Goal: Information Seeking & Learning: Learn about a topic

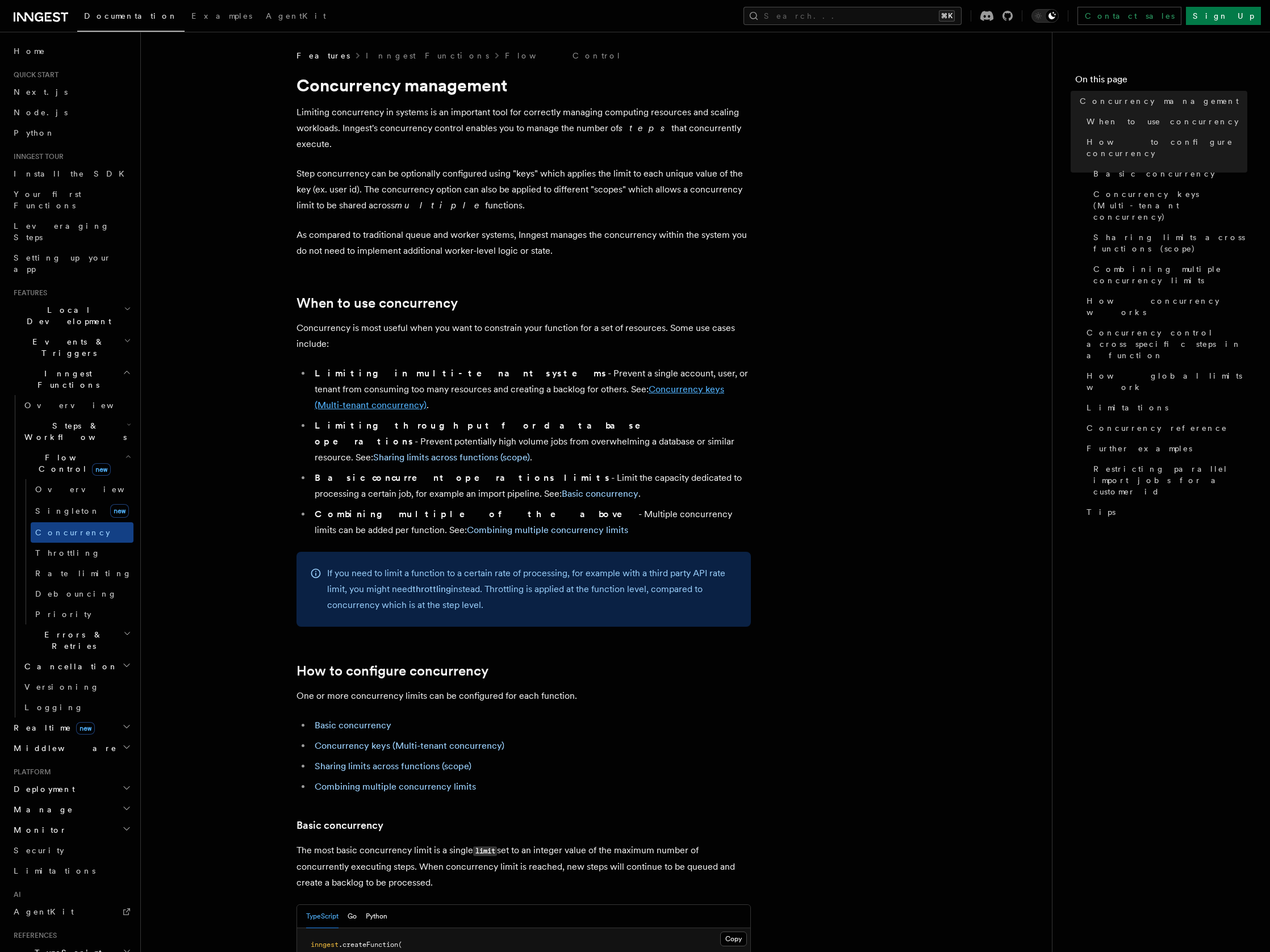
click at [576, 384] on link "Concurrency keys (Multi-tenant concurrency)" at bounding box center [519, 397] width 410 height 27
click at [56, 452] on span "Flow Control new" at bounding box center [72, 463] width 105 height 23
click at [52, 452] on span "Flow Control new" at bounding box center [72, 463] width 105 height 23
click at [51, 485] on span "Overview" at bounding box center [93, 489] width 117 height 9
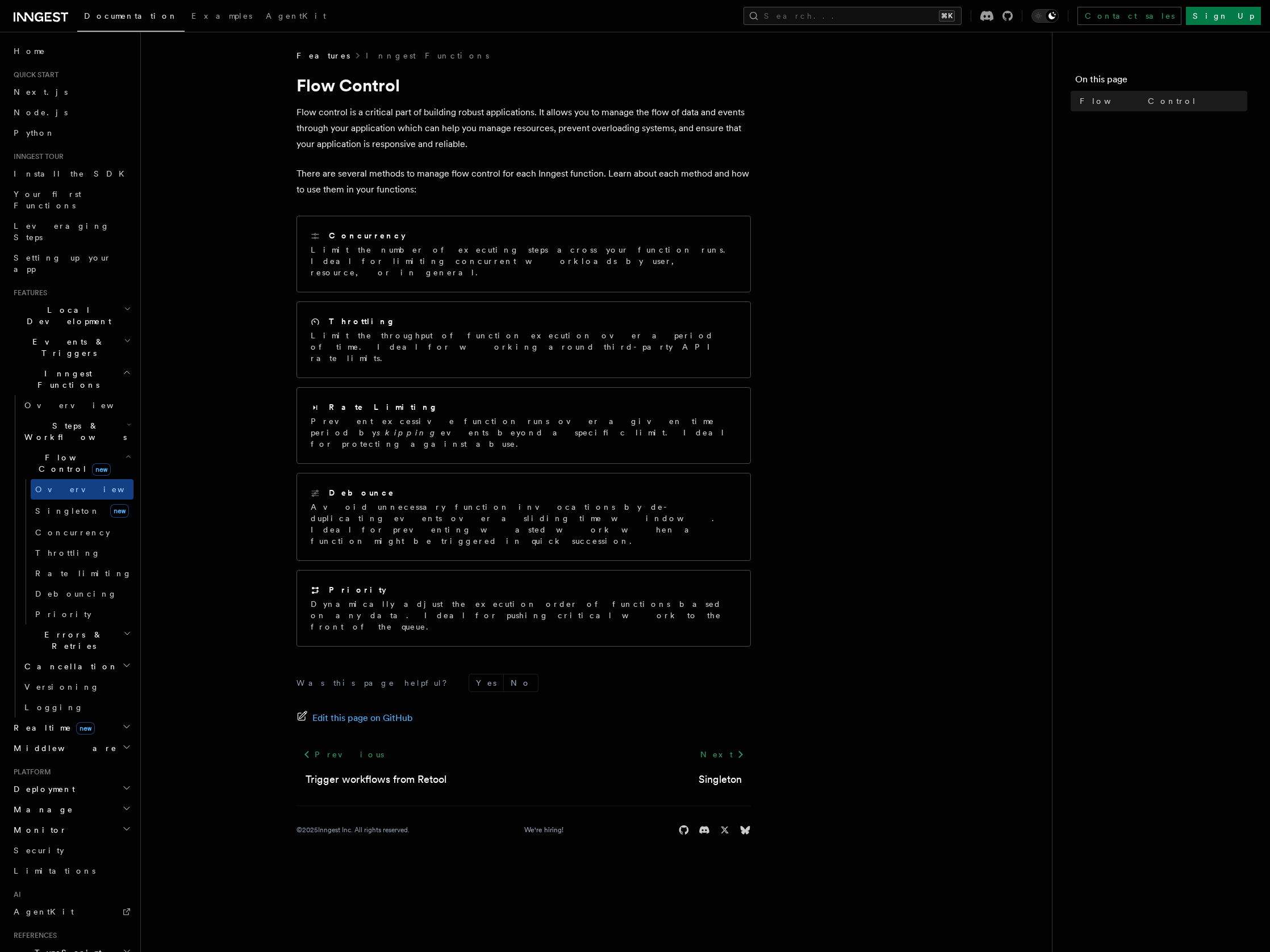
click at [846, 108] on article "Features Inngest Functions Flow Control Flow control is a critical part of buil…" at bounding box center [596, 457] width 875 height 813
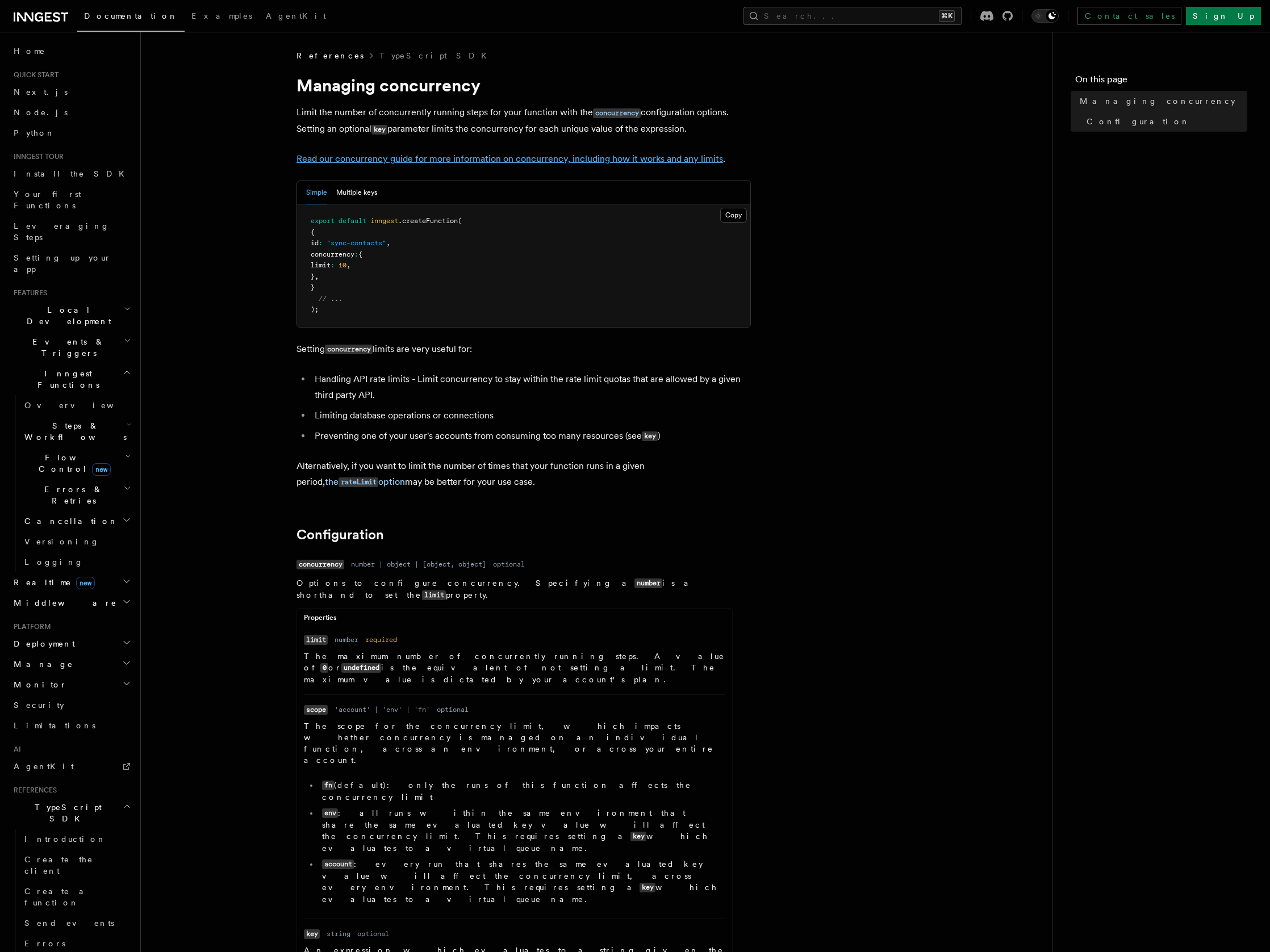
click at [526, 161] on link "Read our concurrency guide for more information on concurrency, including how i…" at bounding box center [509, 158] width 426 height 11
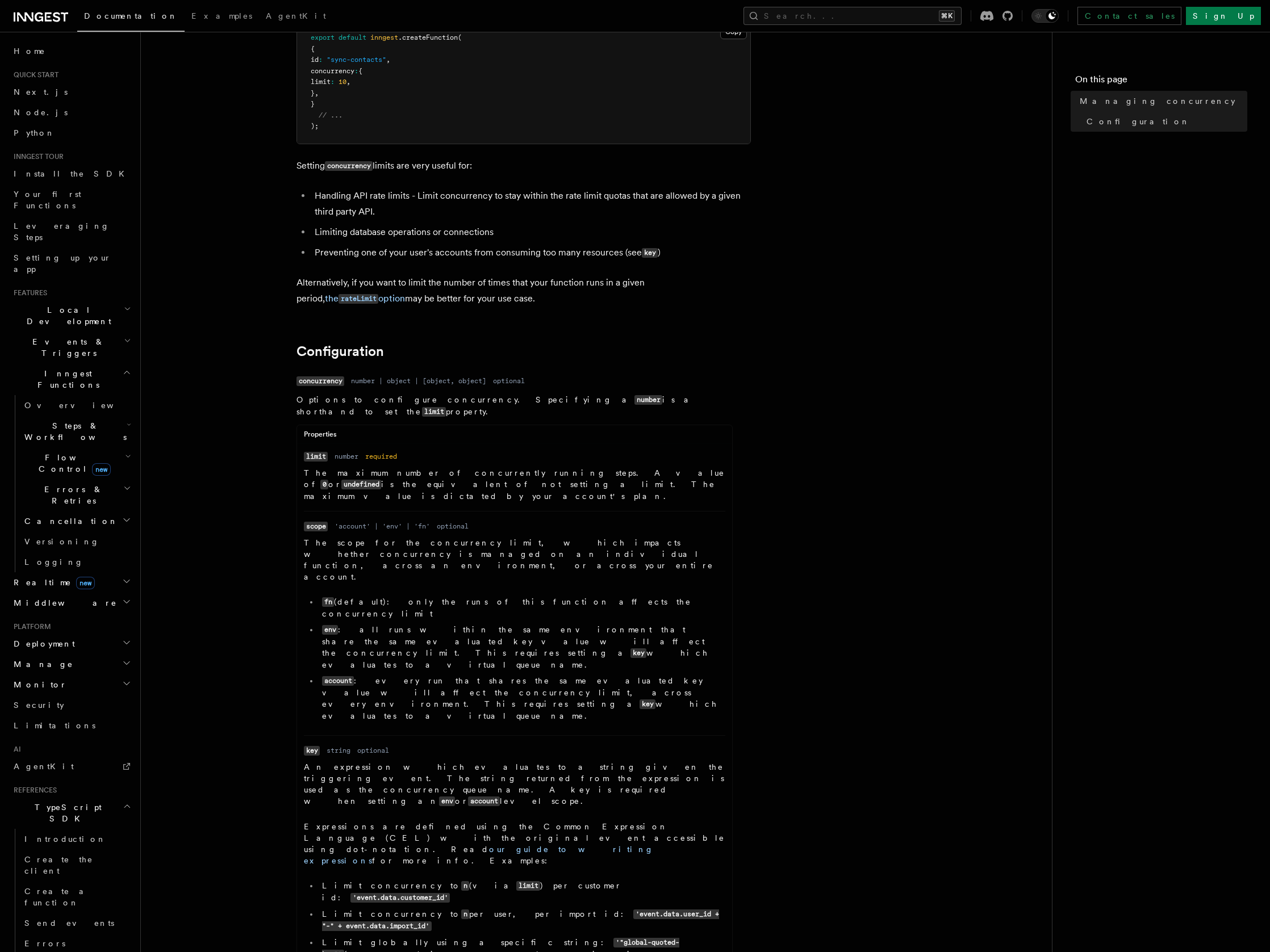
scroll to position [383, 0]
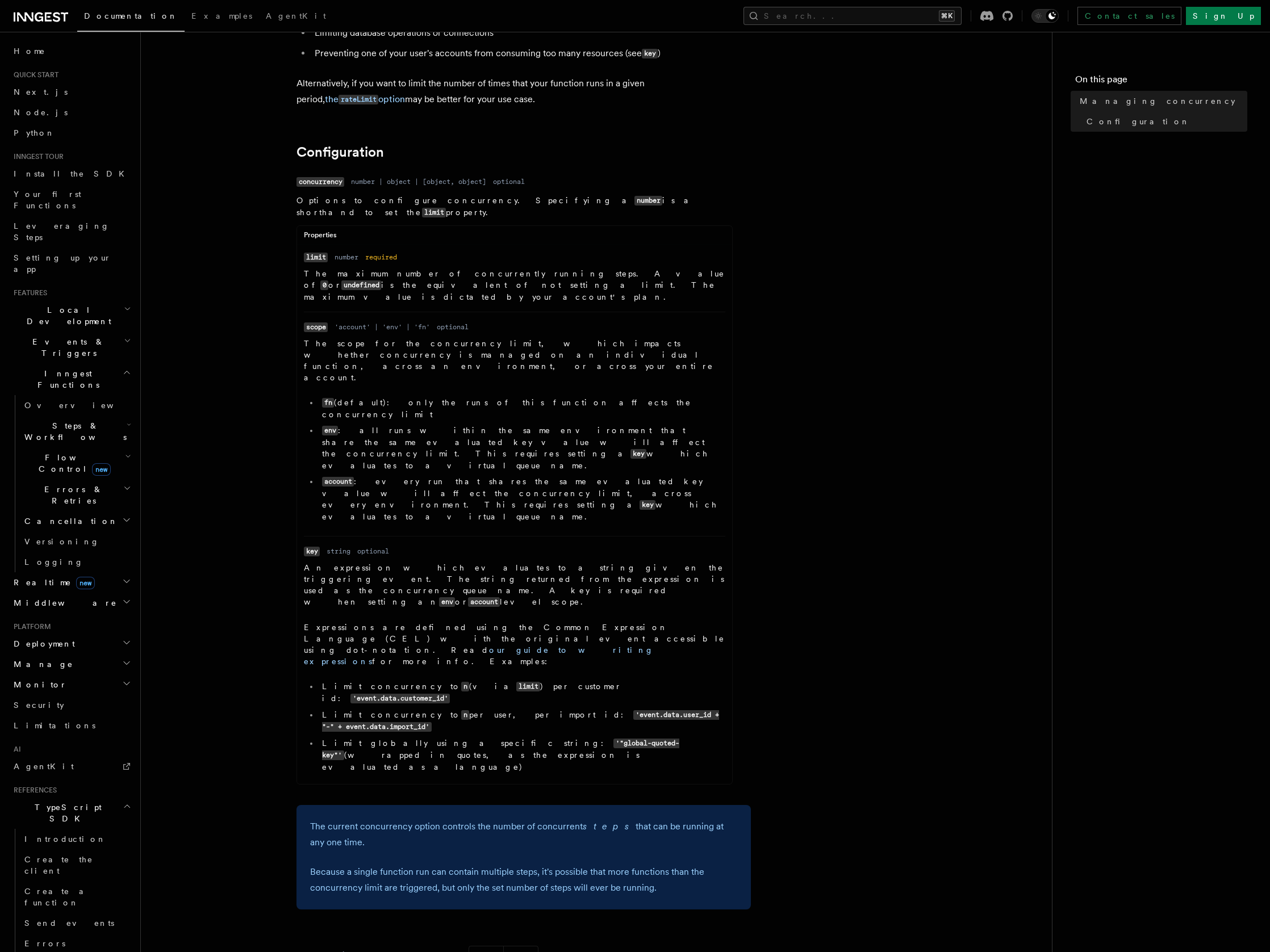
click at [1220, 644] on nav "On this page Managing concurrency Configuration" at bounding box center [1161, 492] width 218 height 920
click at [1117, 437] on nav "On this page Managing concurrency Configuration" at bounding box center [1161, 492] width 218 height 920
click at [1120, 437] on nav "On this page Managing concurrency Configuration" at bounding box center [1161, 492] width 218 height 920
click at [935, 366] on article "References TypeScript SDK Managing concurrency Limit the number of concurrently…" at bounding box center [596, 401] width 875 height 1467
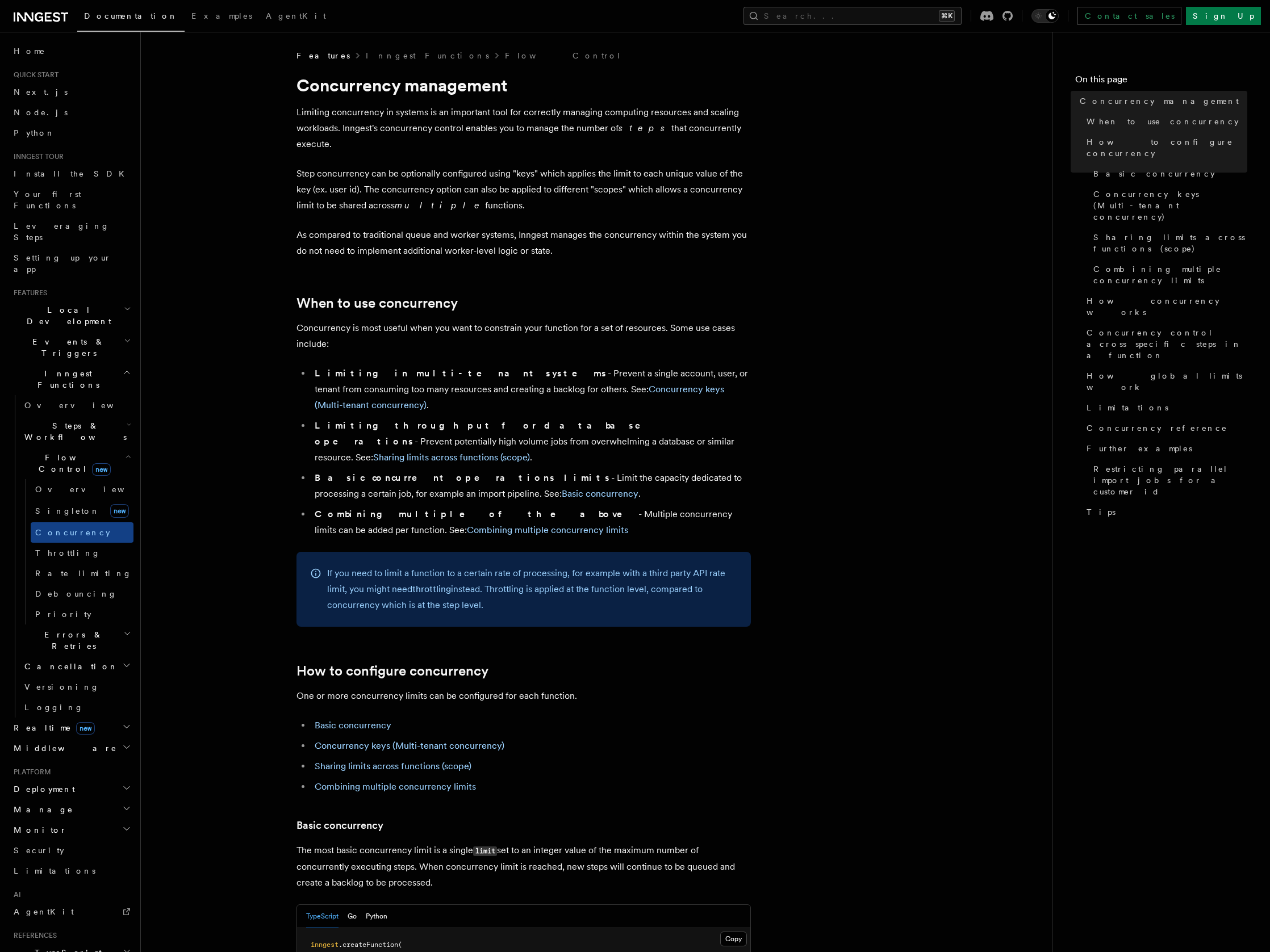
click at [407, 418] on li "Limiting throughput for database operations - Prevent potentially high volume j…" at bounding box center [531, 441] width 439 height 48
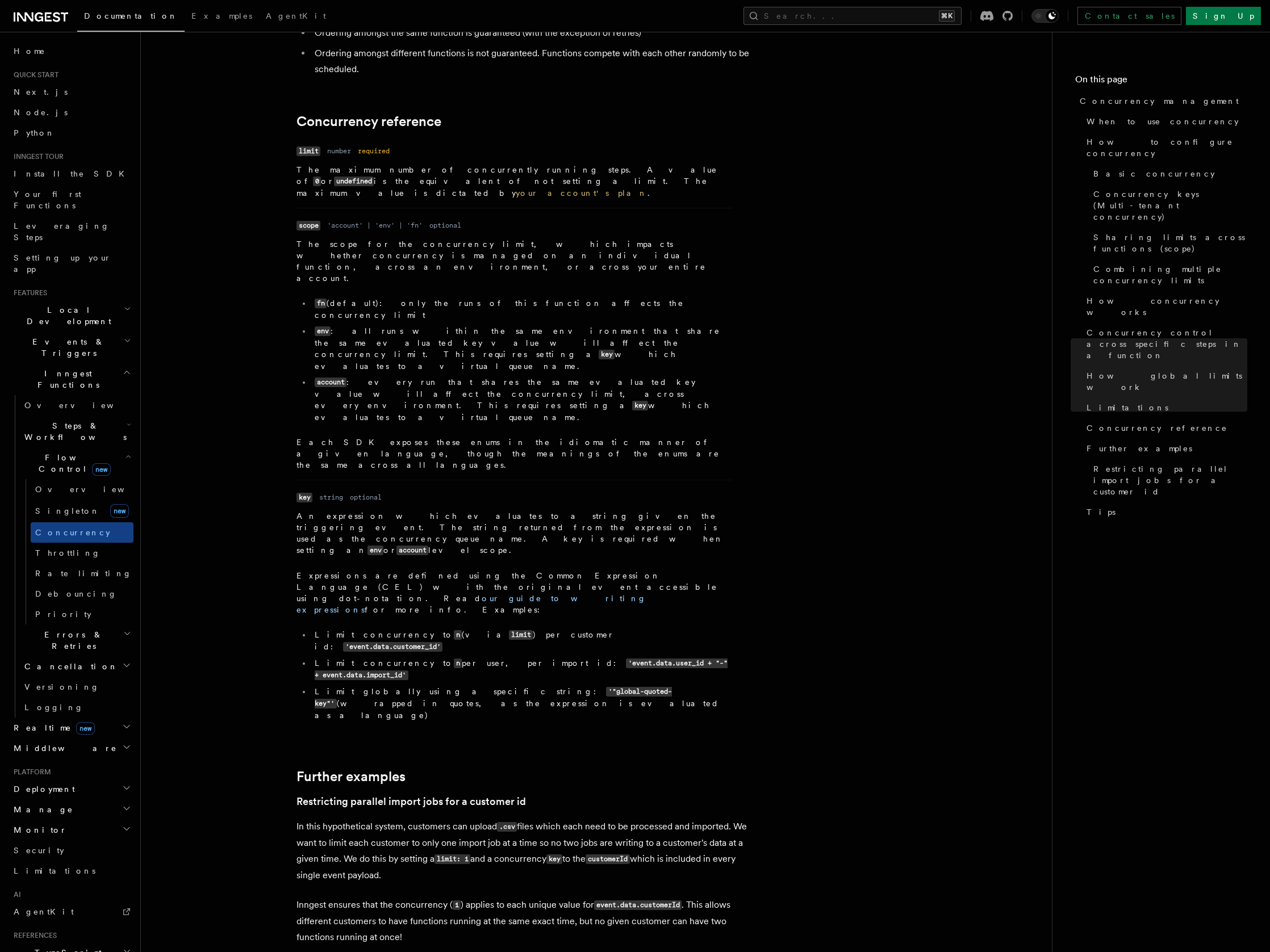
scroll to position [4126, 0]
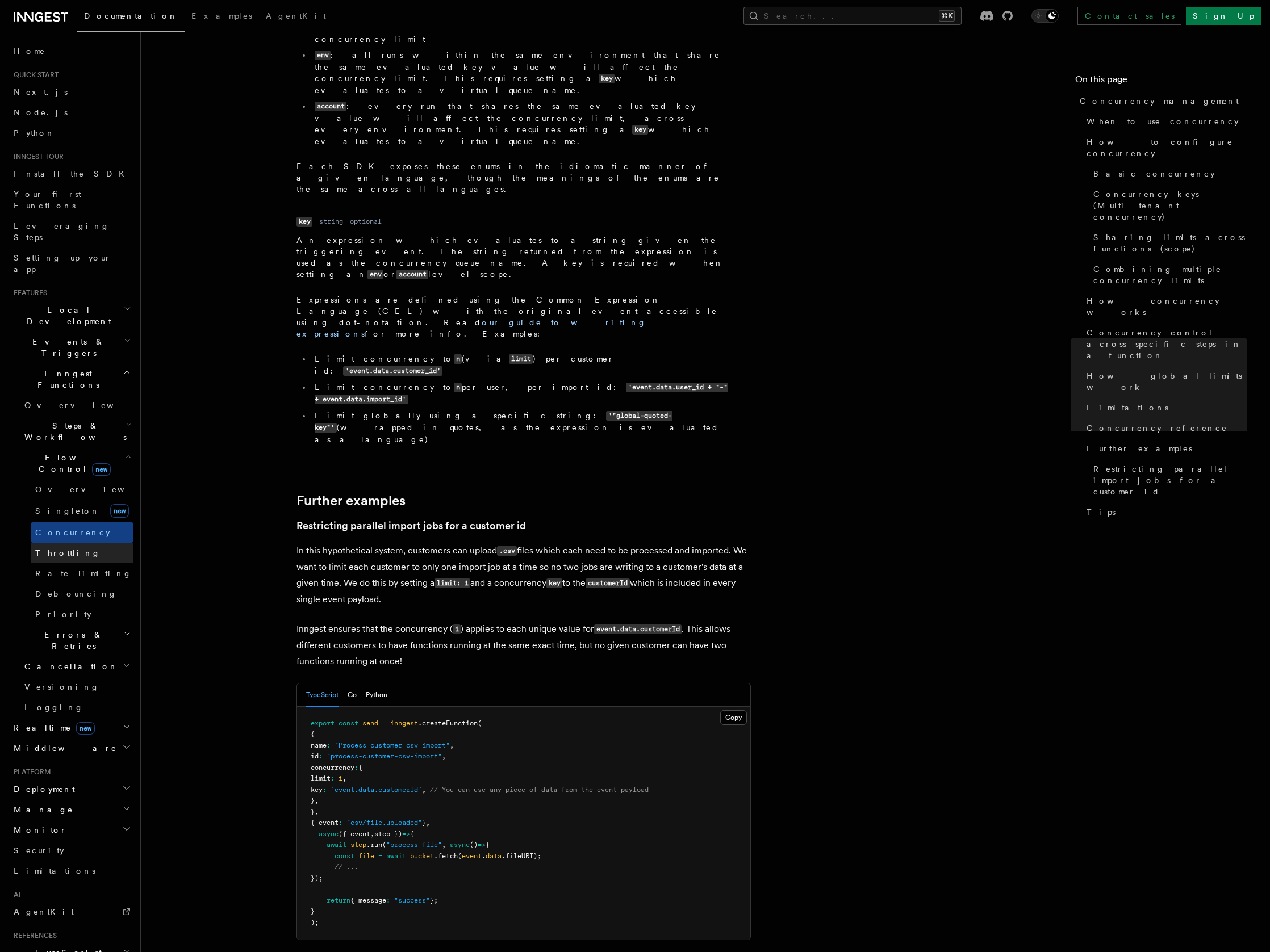
click at [68, 542] on link "Throttling" at bounding box center [82, 552] width 103 height 20
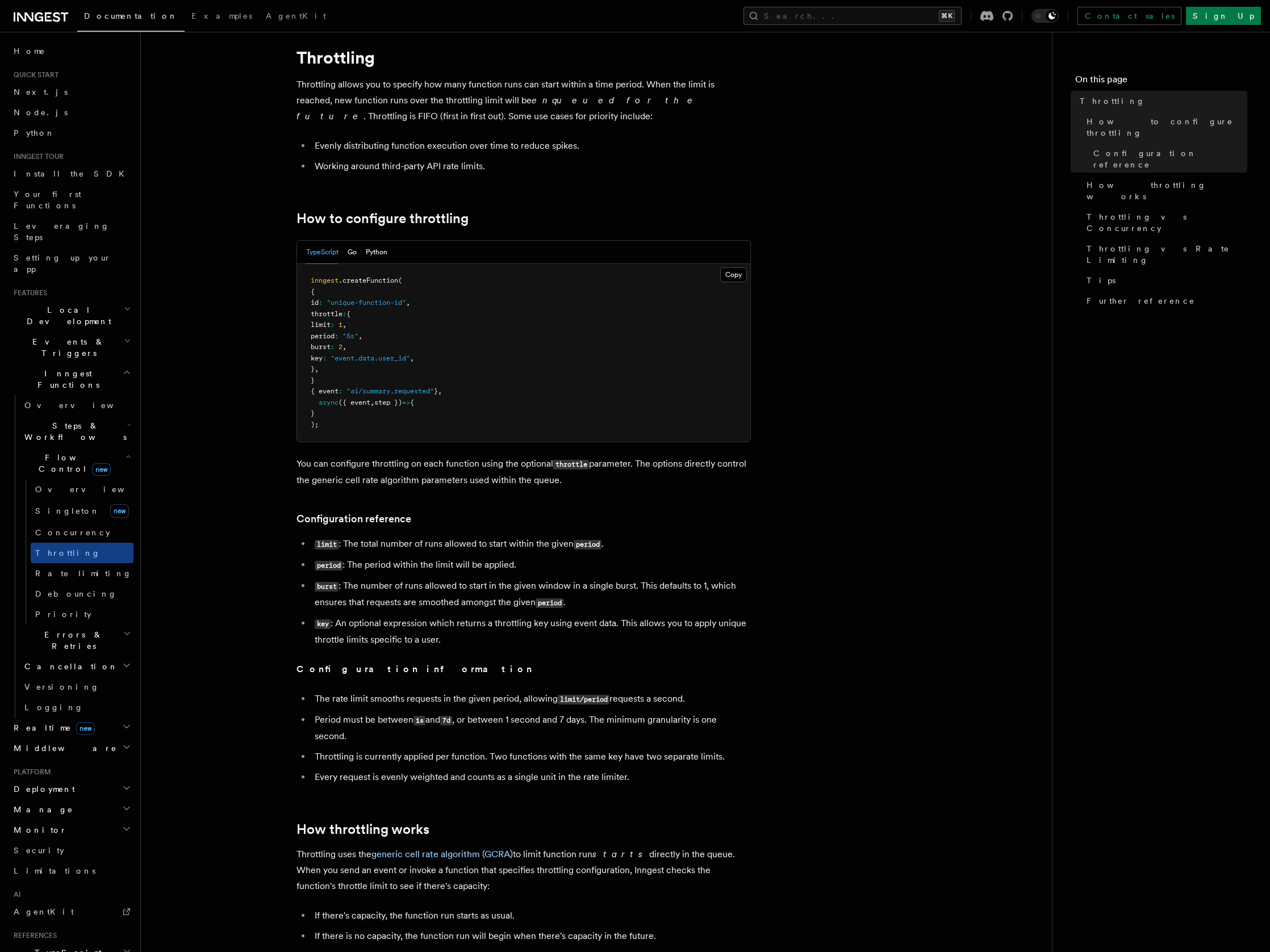
scroll to position [29, 0]
click at [63, 507] on span "Singleton" at bounding box center [67, 511] width 65 height 9
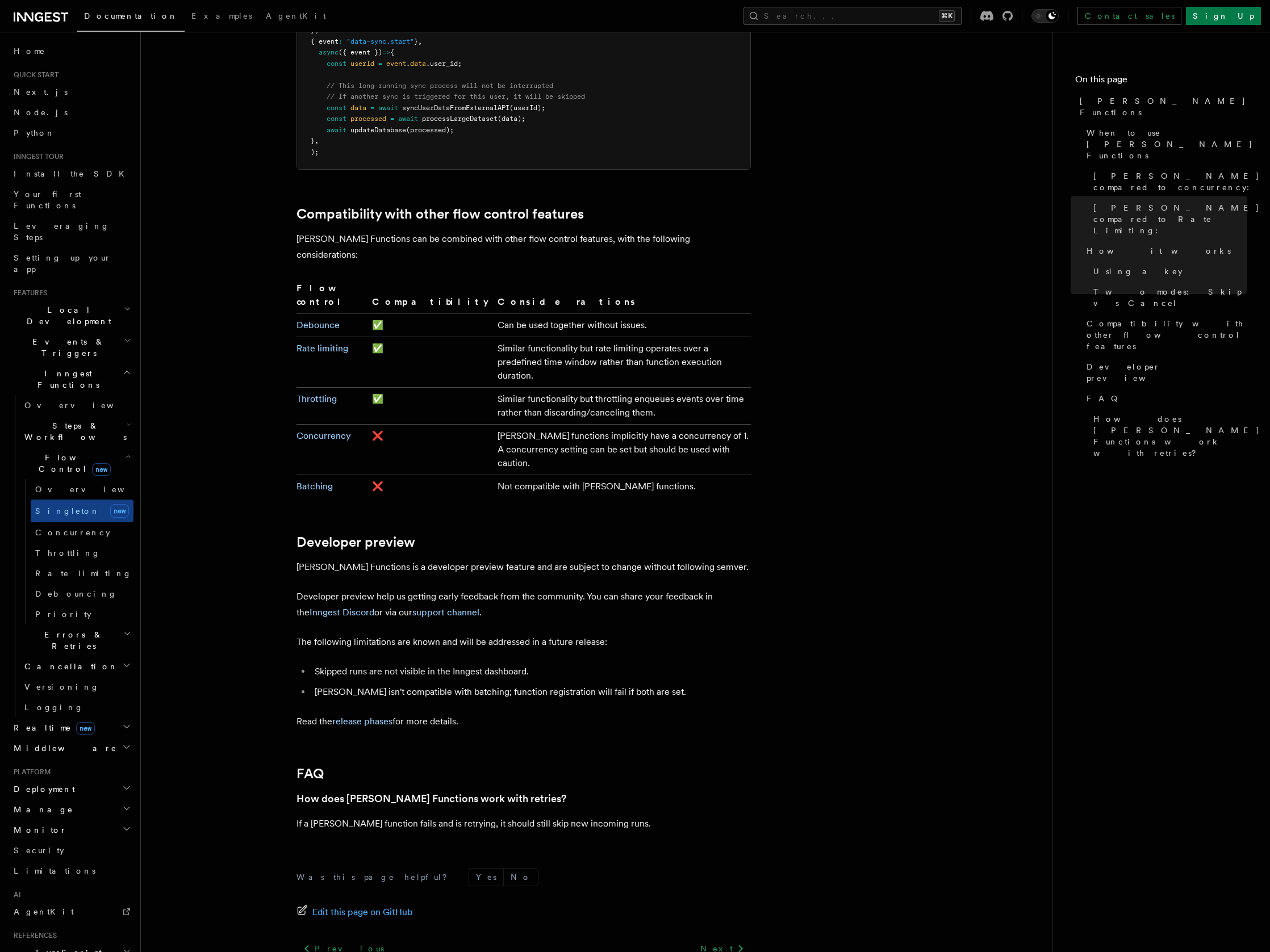
scroll to position [1803, 0]
